Goal: Find contact information: Find contact information

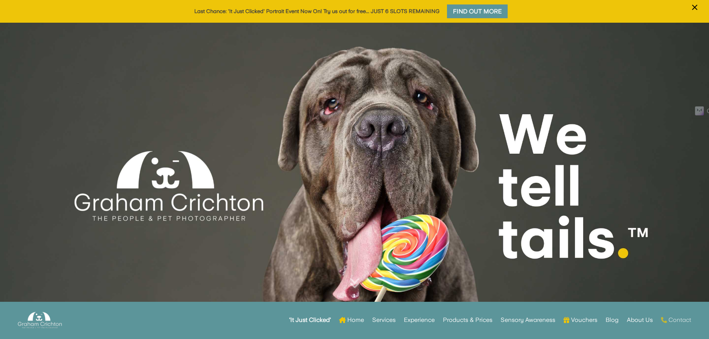
click at [683, 320] on link "Contact" at bounding box center [676, 320] width 30 height 29
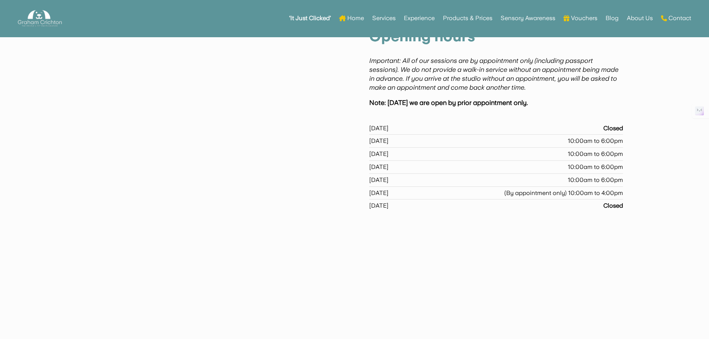
scroll to position [507, 0]
